Goal: Transaction & Acquisition: Purchase product/service

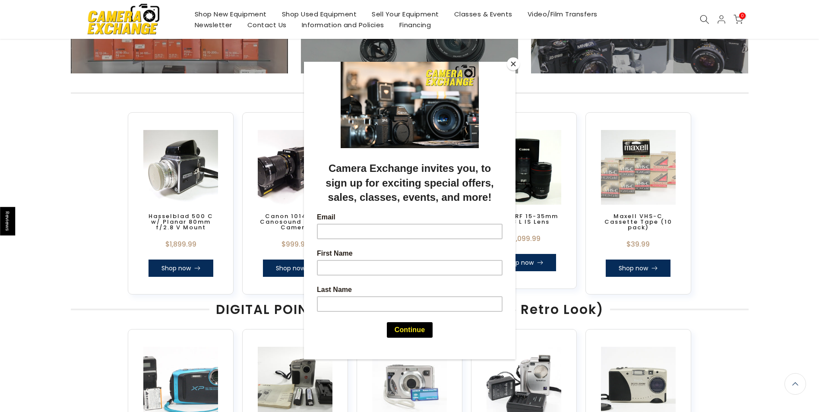
scroll to position [475, 0]
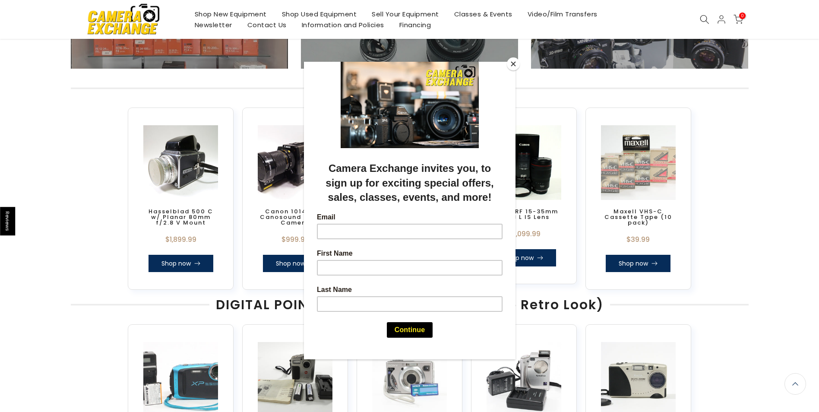
click at [510, 64] on button "Close" at bounding box center [513, 63] width 13 height 13
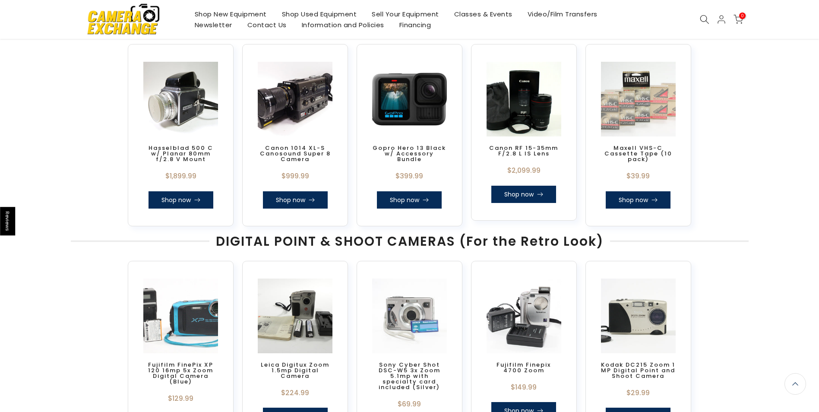
scroll to position [456, 0]
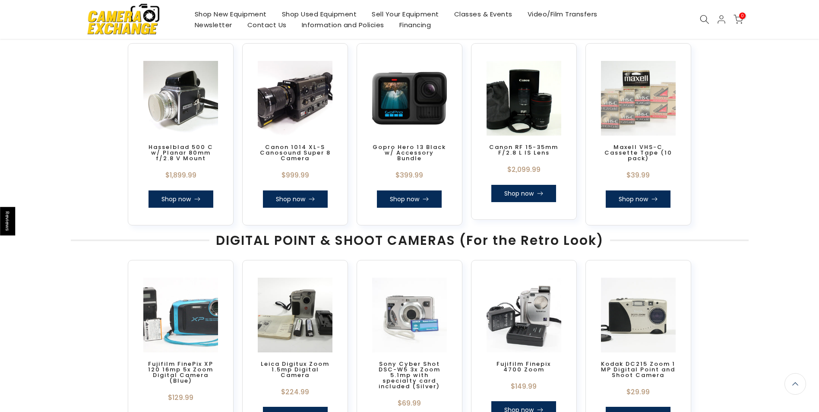
click at [702, 17] on icon at bounding box center [704, 19] width 9 height 9
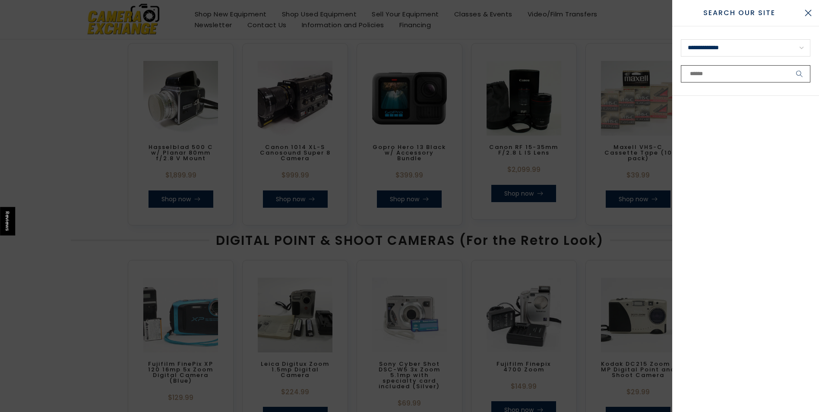
click at [697, 73] on input "text" at bounding box center [745, 73] width 129 height 17
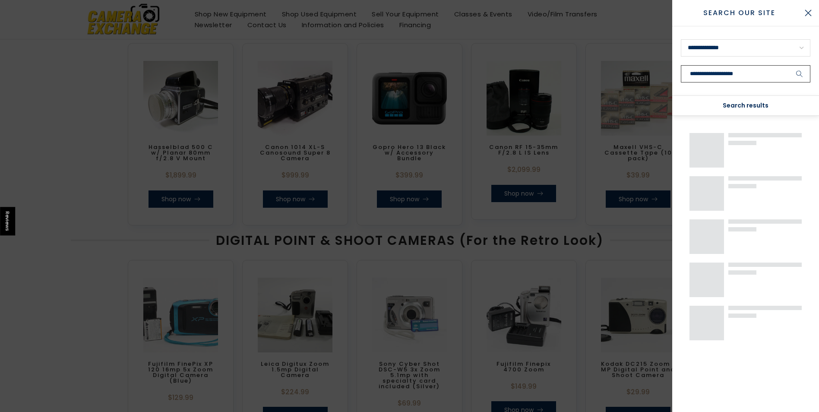
scroll to position [540, 0]
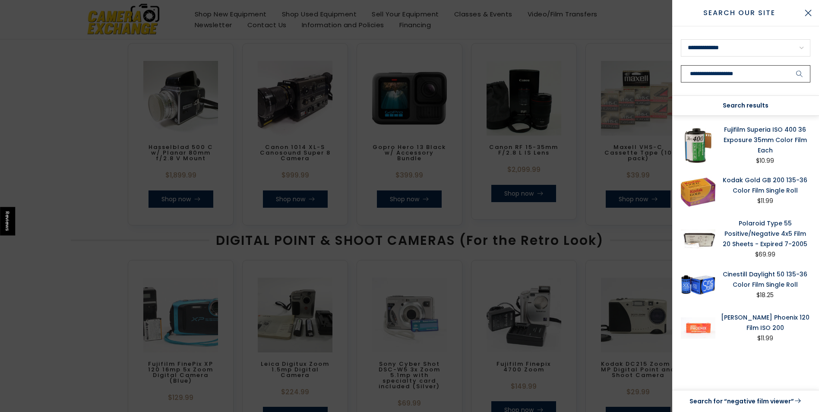
type input "**********"
click at [788, 65] on button "submit" at bounding box center [799, 73] width 22 height 17
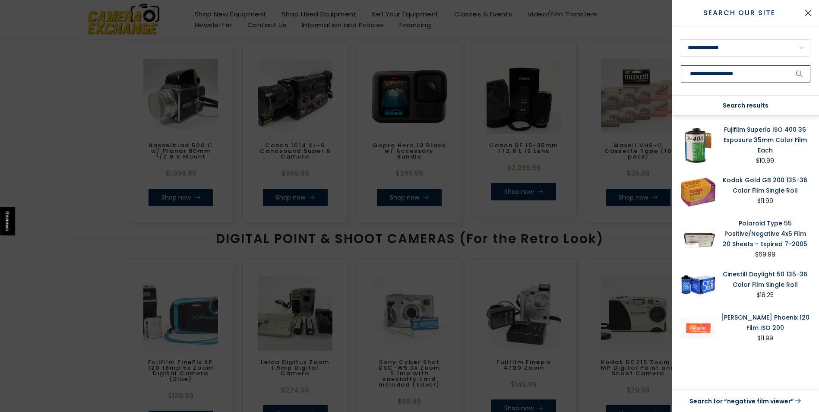
scroll to position [455, 0]
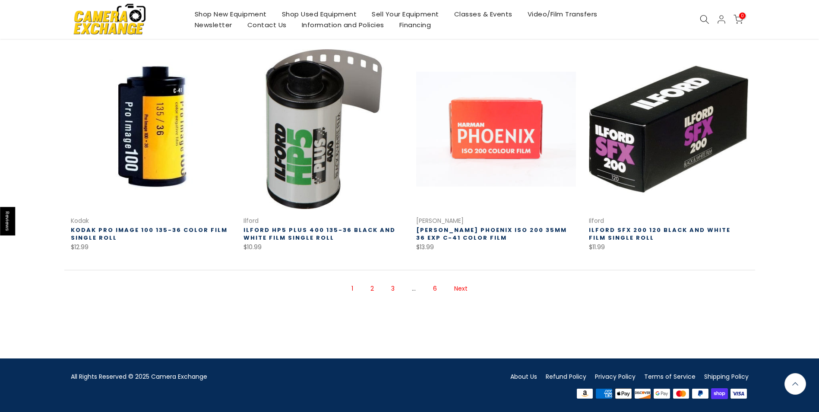
scroll to position [568, 0]
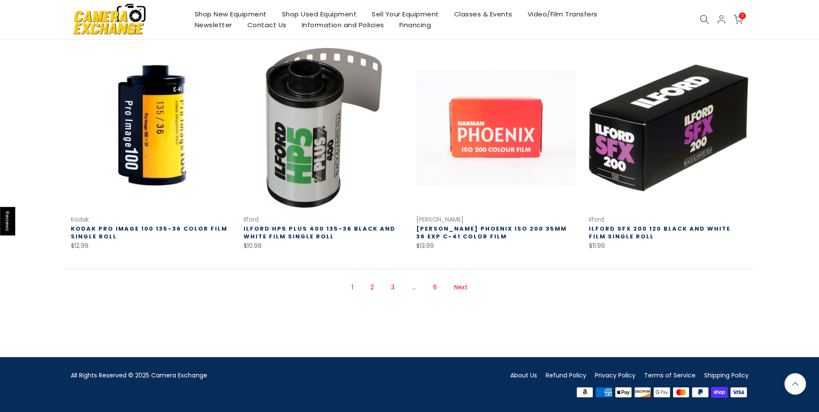
click at [463, 287] on link "Next" at bounding box center [461, 287] width 22 height 15
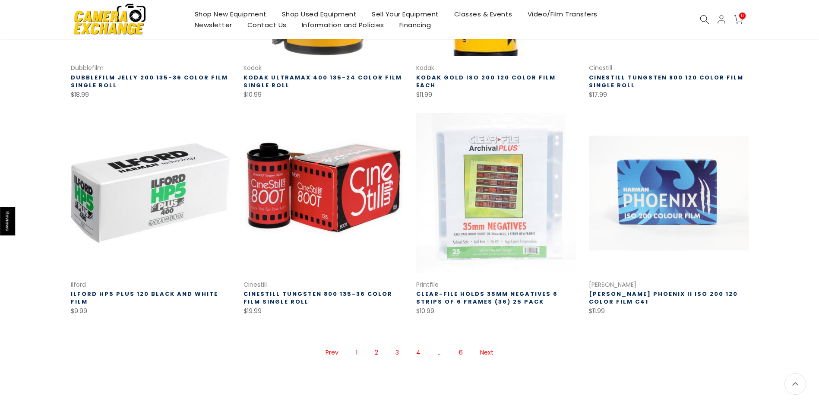
scroll to position [528, 0]
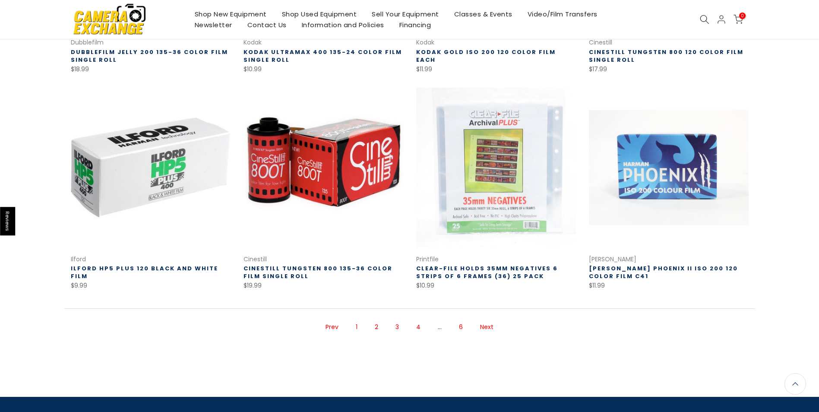
click at [487, 327] on link "Next" at bounding box center [487, 326] width 22 height 15
